Goal: Navigation & Orientation: Go to known website

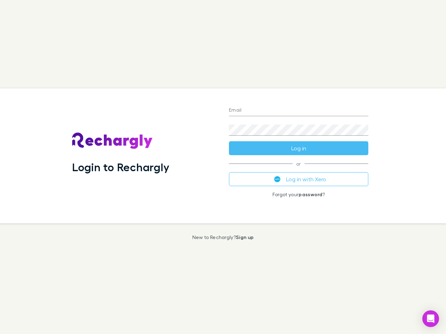
click at [223, 167] on div "Login to Rechargly" at bounding box center [145, 155] width 157 height 135
click at [298, 111] on input "Email" at bounding box center [298, 110] width 139 height 11
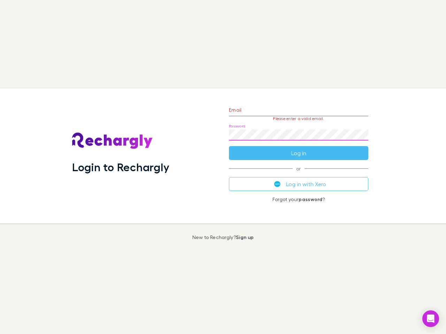
click at [298, 148] on form "Email Please enter a valid email. Password Log in" at bounding box center [298, 130] width 139 height 61
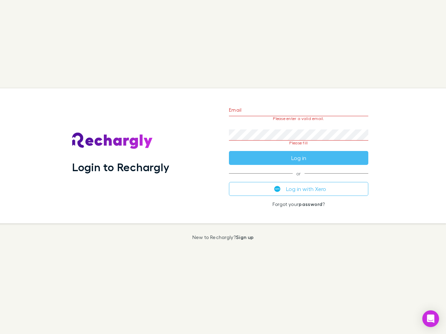
click at [298, 179] on div "Email Please enter a valid email. Password Please fill Log in or Log in with Xe…" at bounding box center [298, 155] width 150 height 135
click at [430, 319] on icon "Open Intercom Messenger" at bounding box center [430, 319] width 7 height 8
